Goal: Use online tool/utility: Use online tool/utility

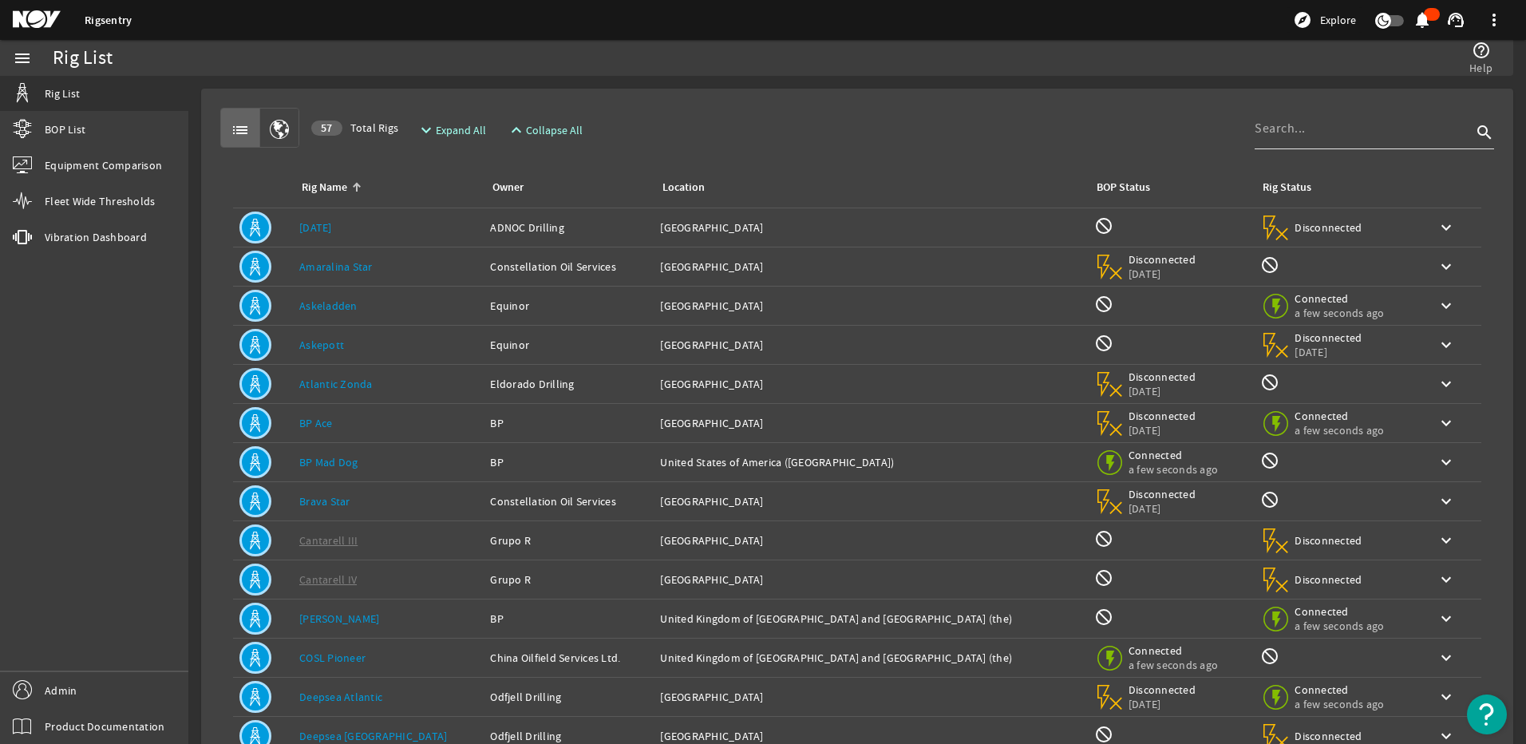
click at [1281, 140] on div at bounding box center [1363, 129] width 217 height 42
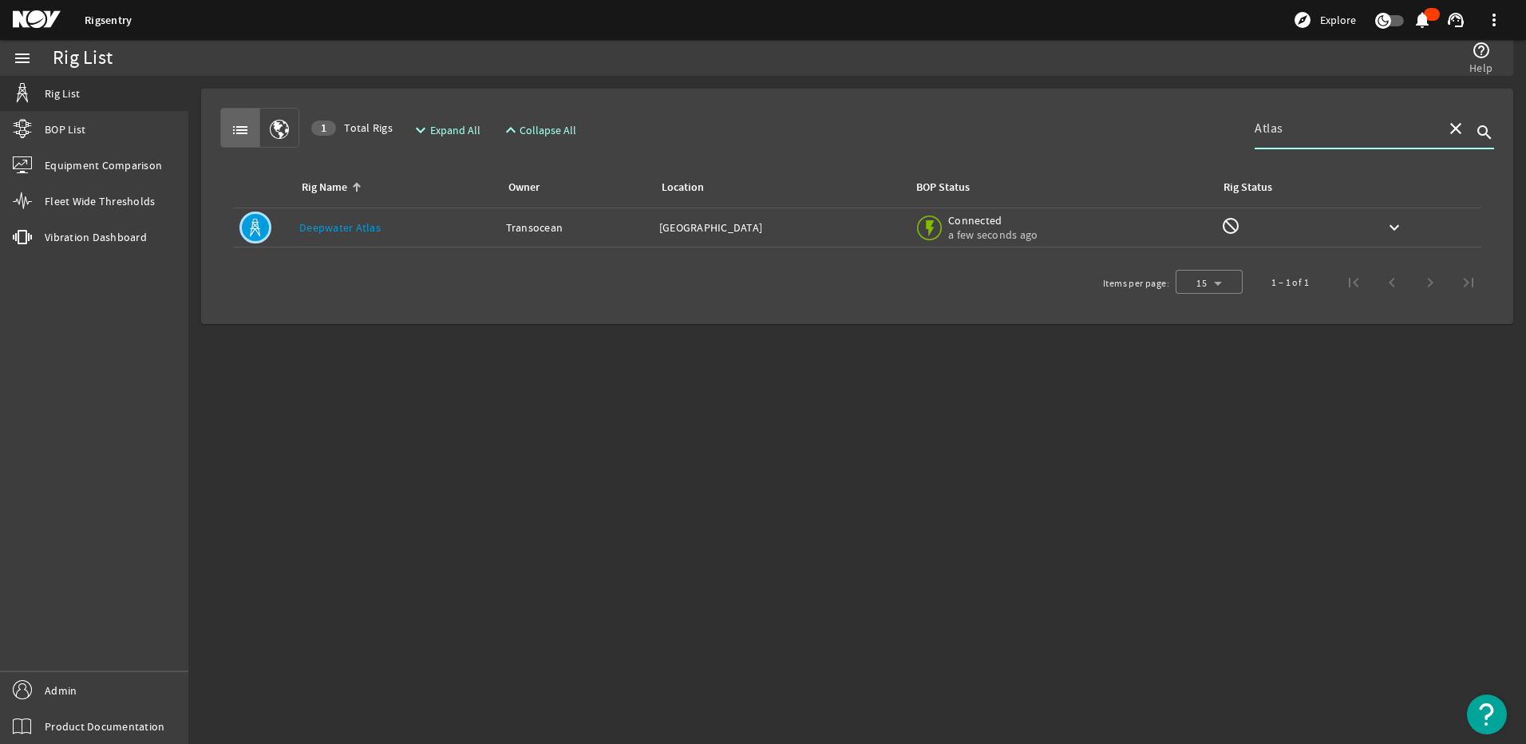
type input "Atlas"
click at [369, 227] on link "Deepwater Atlas" at bounding box center [339, 227] width 81 height 14
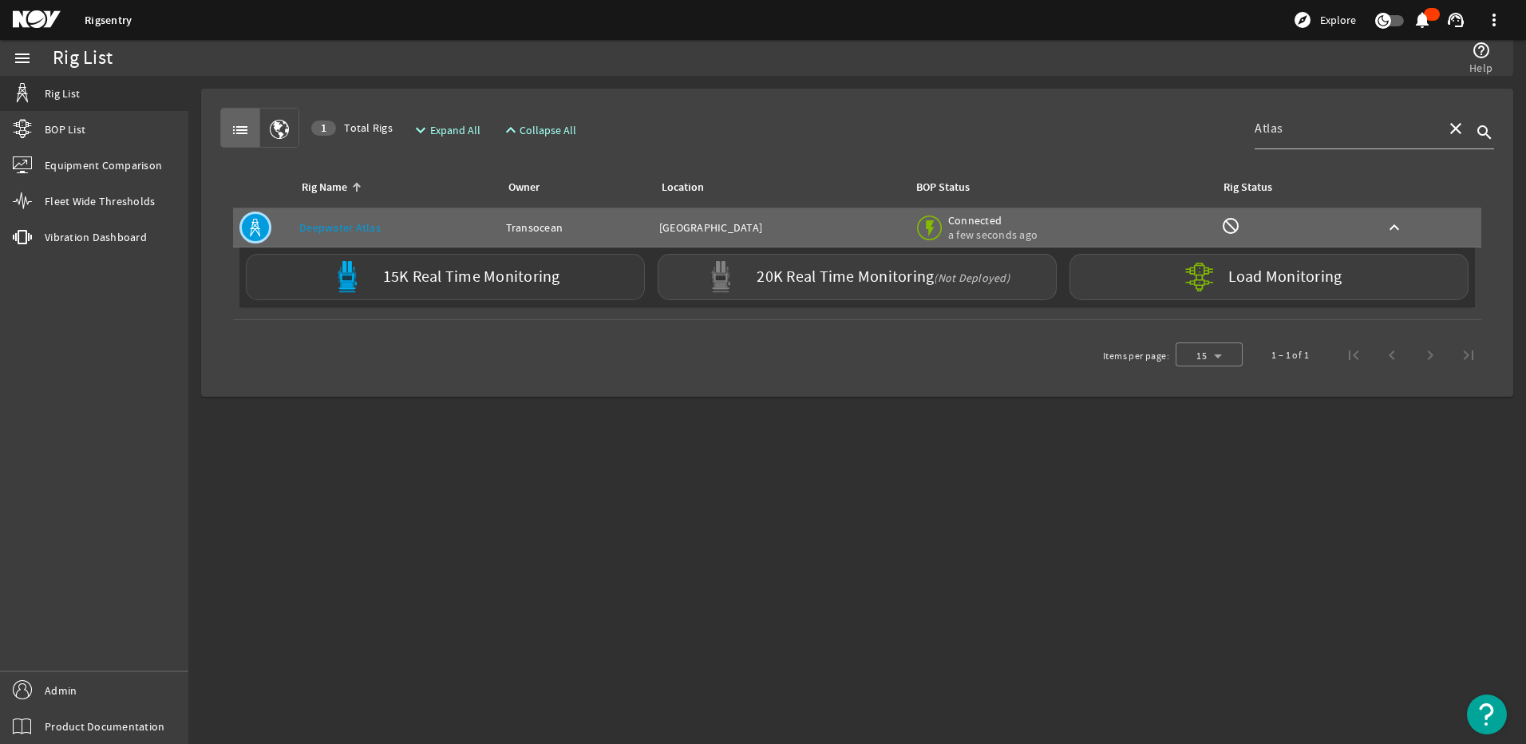
click at [407, 272] on label "15K Real Time Monitoring" at bounding box center [471, 277] width 177 height 17
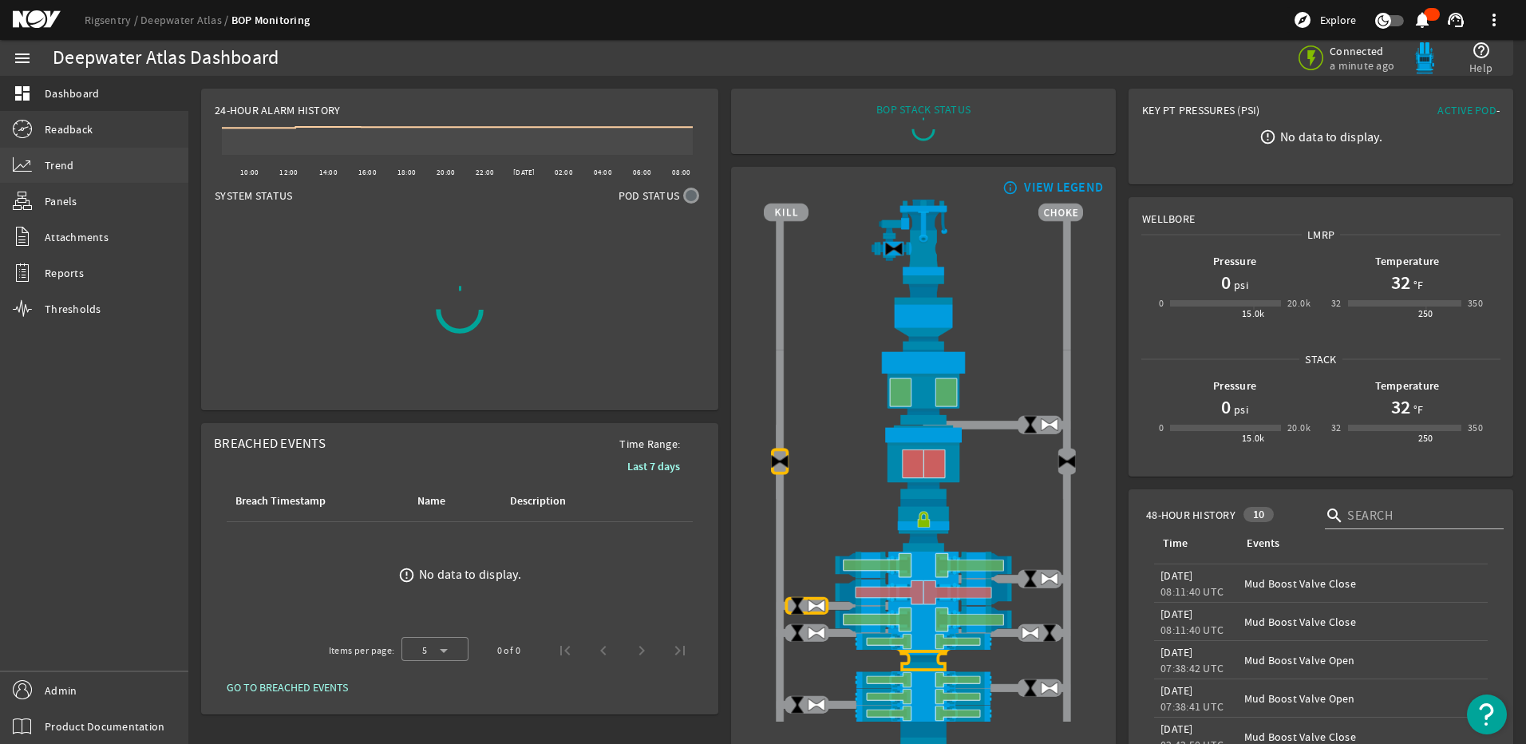
click at [53, 156] on link "Trend" at bounding box center [94, 165] width 188 height 35
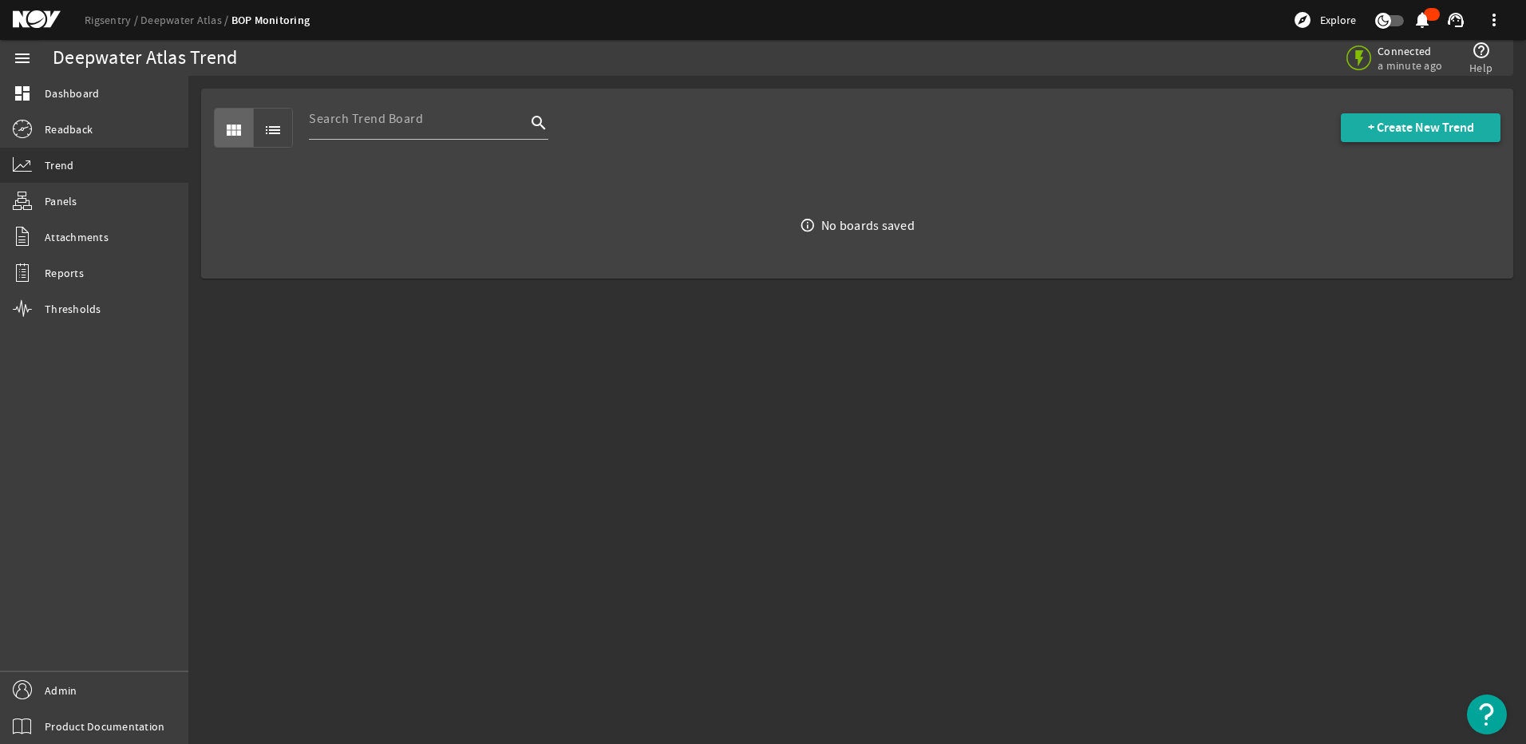
click at [1399, 127] on span "+ Create New Trend" at bounding box center [1421, 128] width 106 height 16
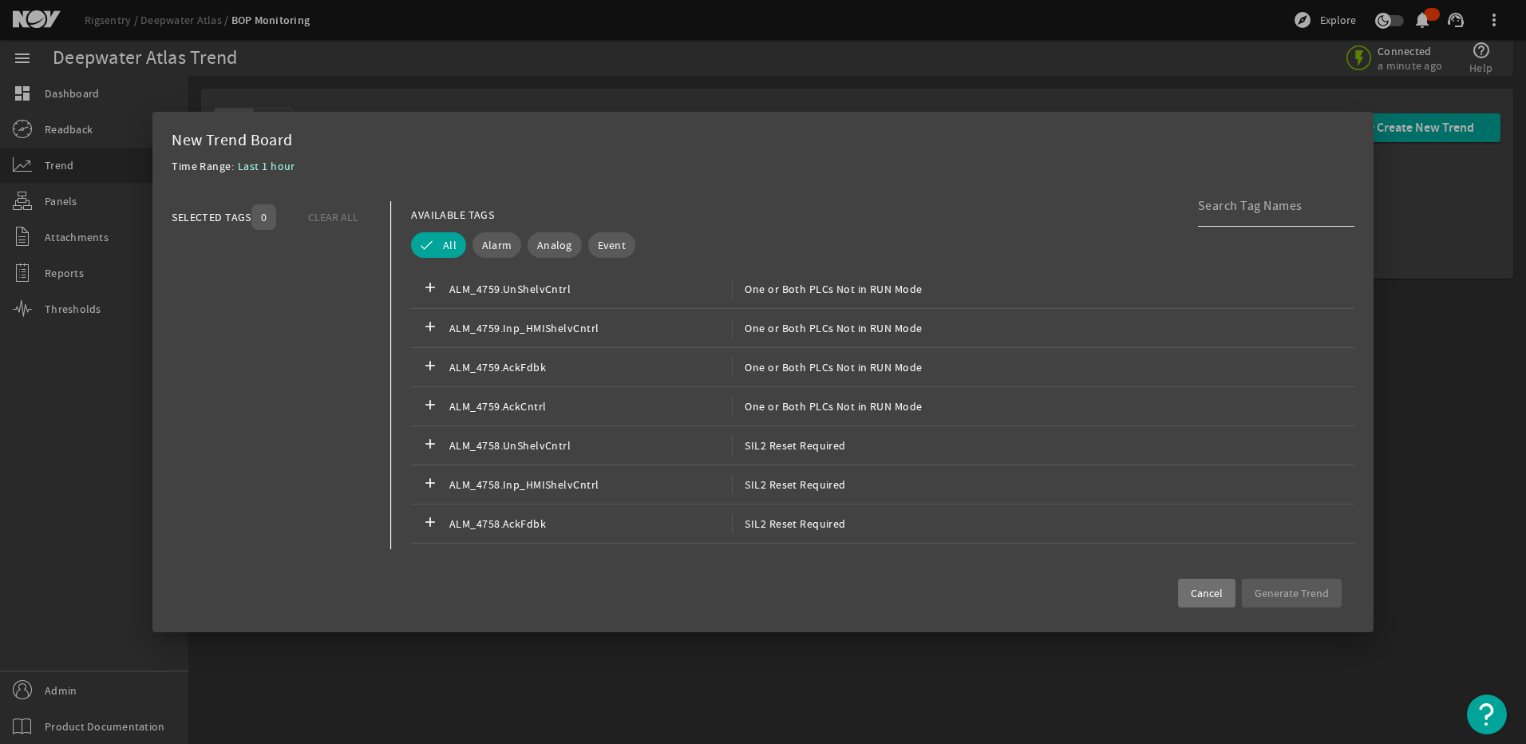
click at [1251, 211] on input at bounding box center [1270, 205] width 144 height 19
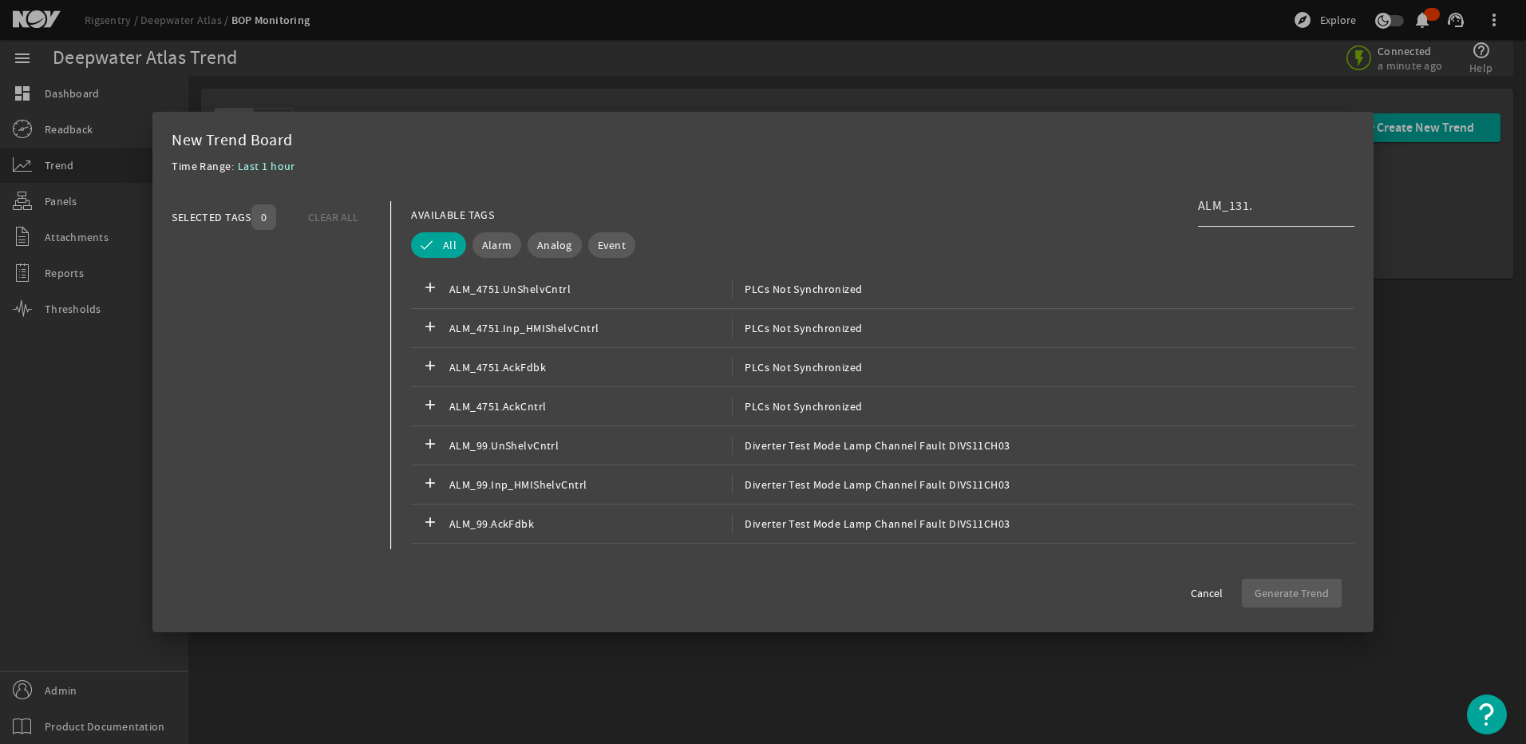
click at [1263, 206] on input "ALM_131." at bounding box center [1270, 205] width 144 height 19
drag, startPoint x: 1263, startPoint y: 206, endPoint x: 1198, endPoint y: 201, distance: 65.6
click at [1198, 201] on input "ALM_131." at bounding box center [1270, 205] width 144 height 19
paste input "AckCntrl"
type input "ALM_131.AckCntrl"
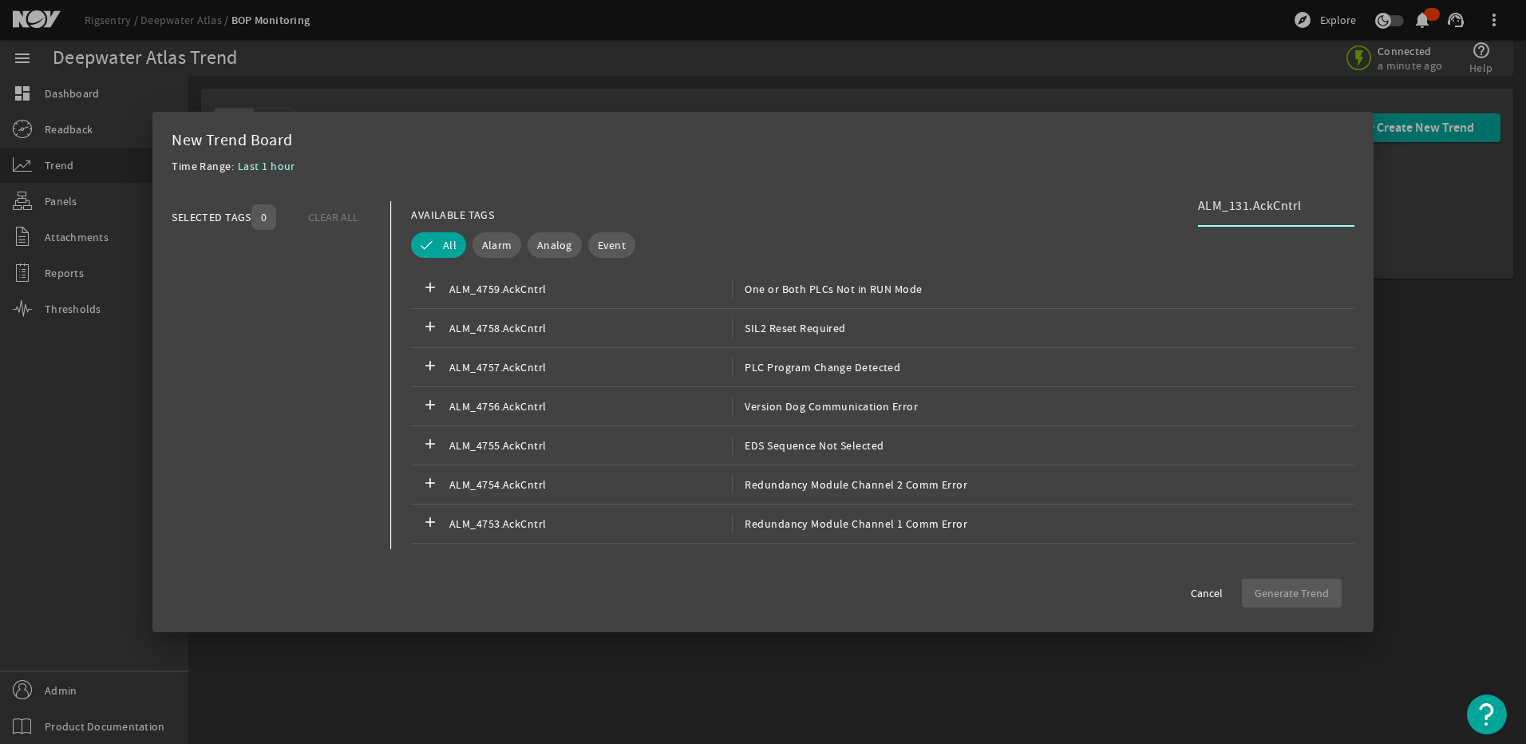
drag, startPoint x: 1302, startPoint y: 208, endPoint x: 1141, endPoint y: 215, distance: 160.6
click at [1141, 215] on div "AVAILABLE TAGS ALM_131.AckCntrl" at bounding box center [882, 215] width 943 height 28
click at [1223, 210] on input at bounding box center [1270, 205] width 144 height 19
paste input "Diverter Module Failure Slot 13"
click at [1310, 201] on input "Diverter Module Failure Slot 13" at bounding box center [1270, 205] width 144 height 19
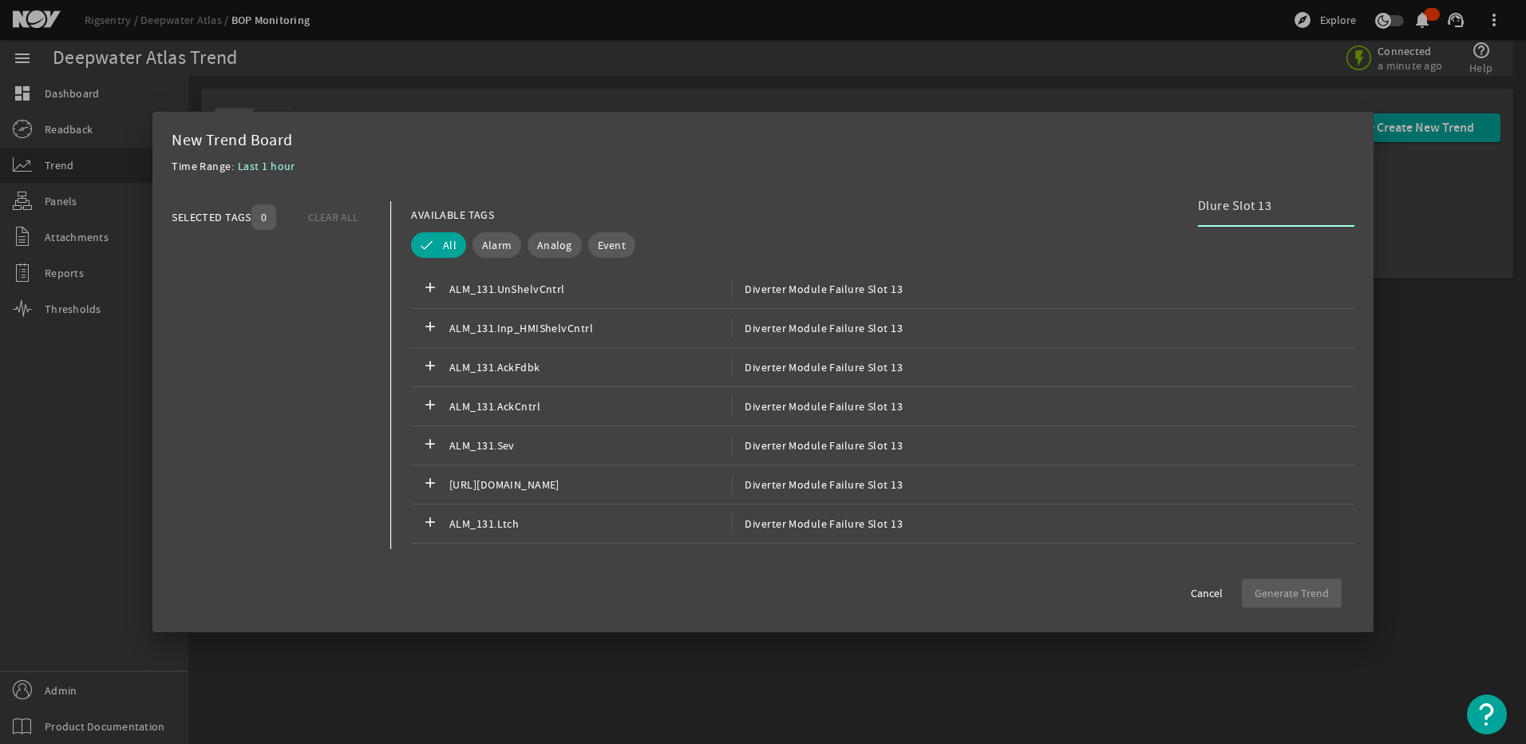
type input "lure Slot 13"
paste input "Diverter Packer Valve Open PS Channel Fault DIVS02CH00"
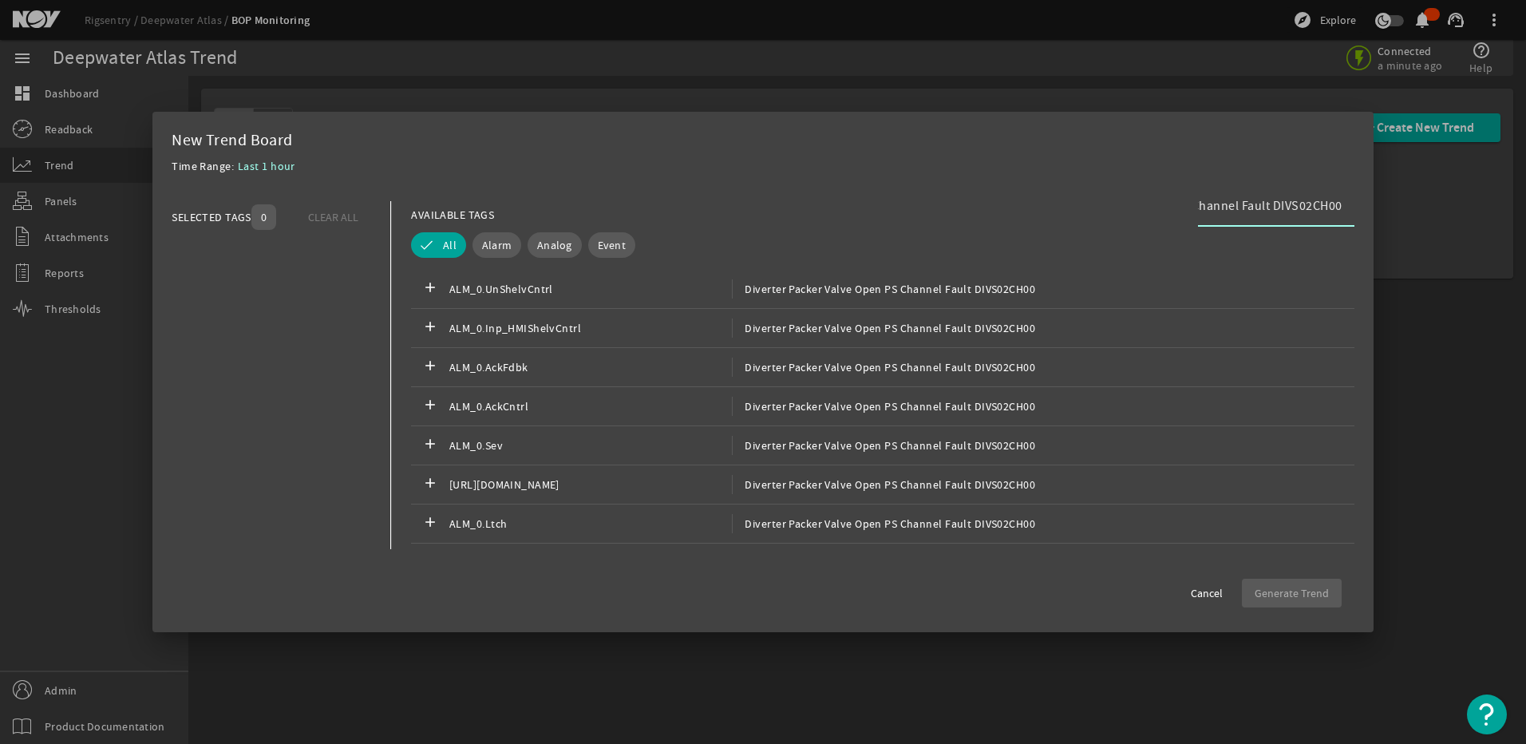
type input "Diverter Packer Valve Open PS Channel Fault DIVS02CH00"
click at [1211, 605] on span at bounding box center [1206, 593] width 57 height 38
